Goal: Task Accomplishment & Management: Use online tool/utility

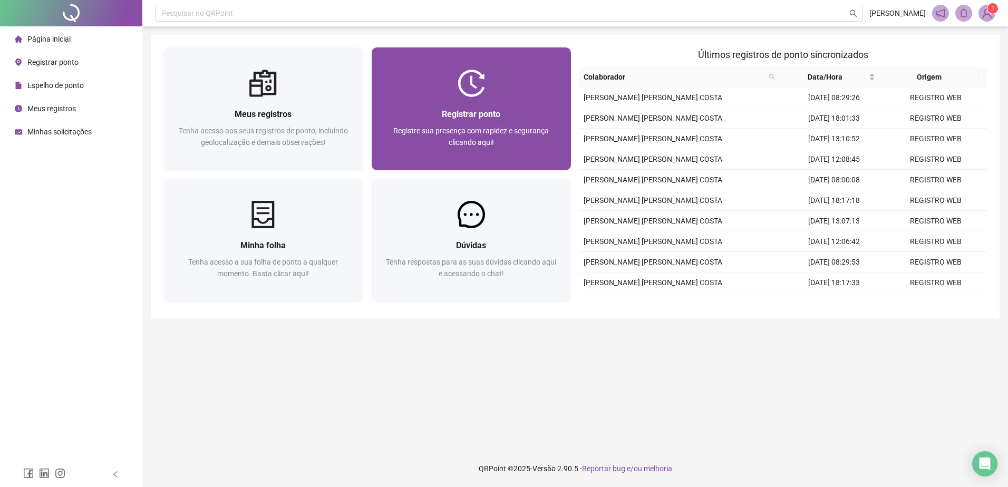
click at [458, 97] on div "Registrar ponto Registre sua presença com rapidez e segurança clicando aqui!" at bounding box center [472, 133] width 200 height 73
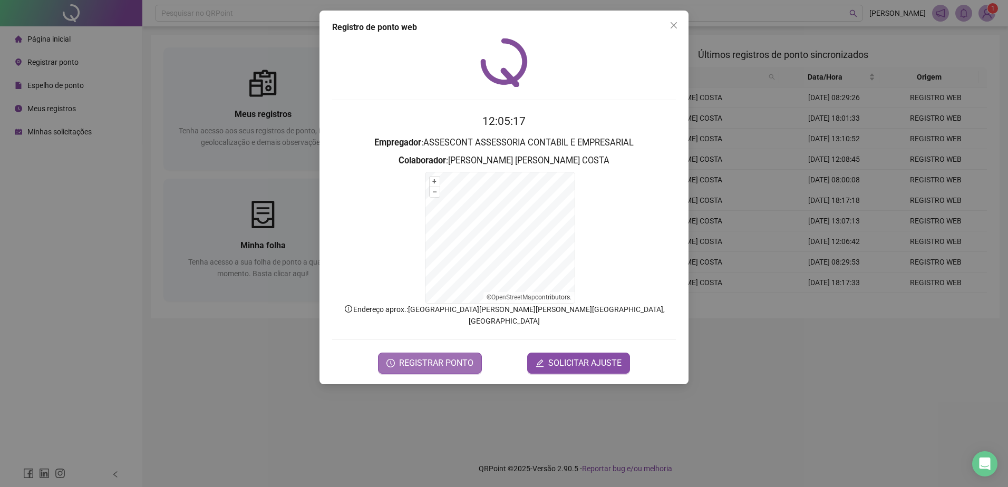
click at [449, 357] on span "REGISTRAR PONTO" at bounding box center [436, 363] width 74 height 13
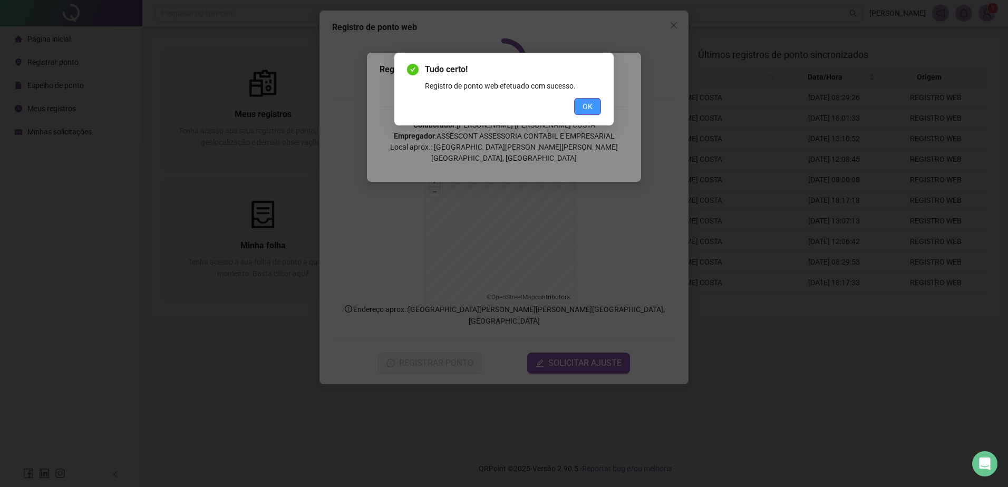
click at [594, 112] on button "OK" at bounding box center [587, 106] width 27 height 17
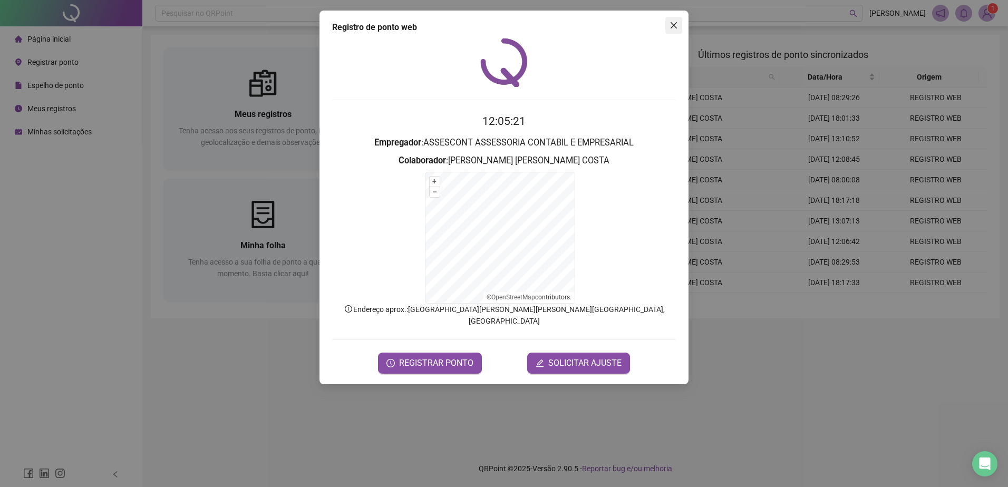
click at [677, 25] on icon "close" at bounding box center [674, 25] width 8 height 8
